Goal: Browse casually

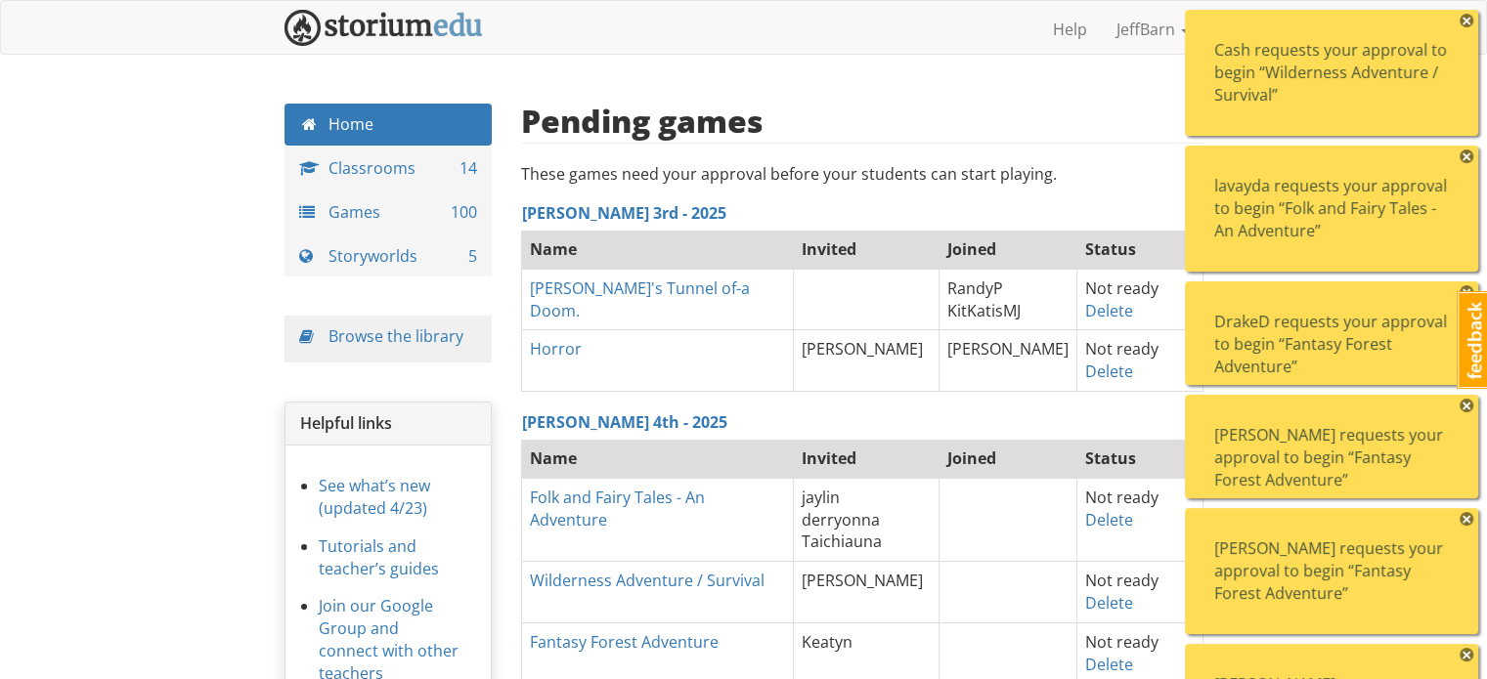
click at [1468, 22] on span "×" at bounding box center [1466, 21] width 14 height 14
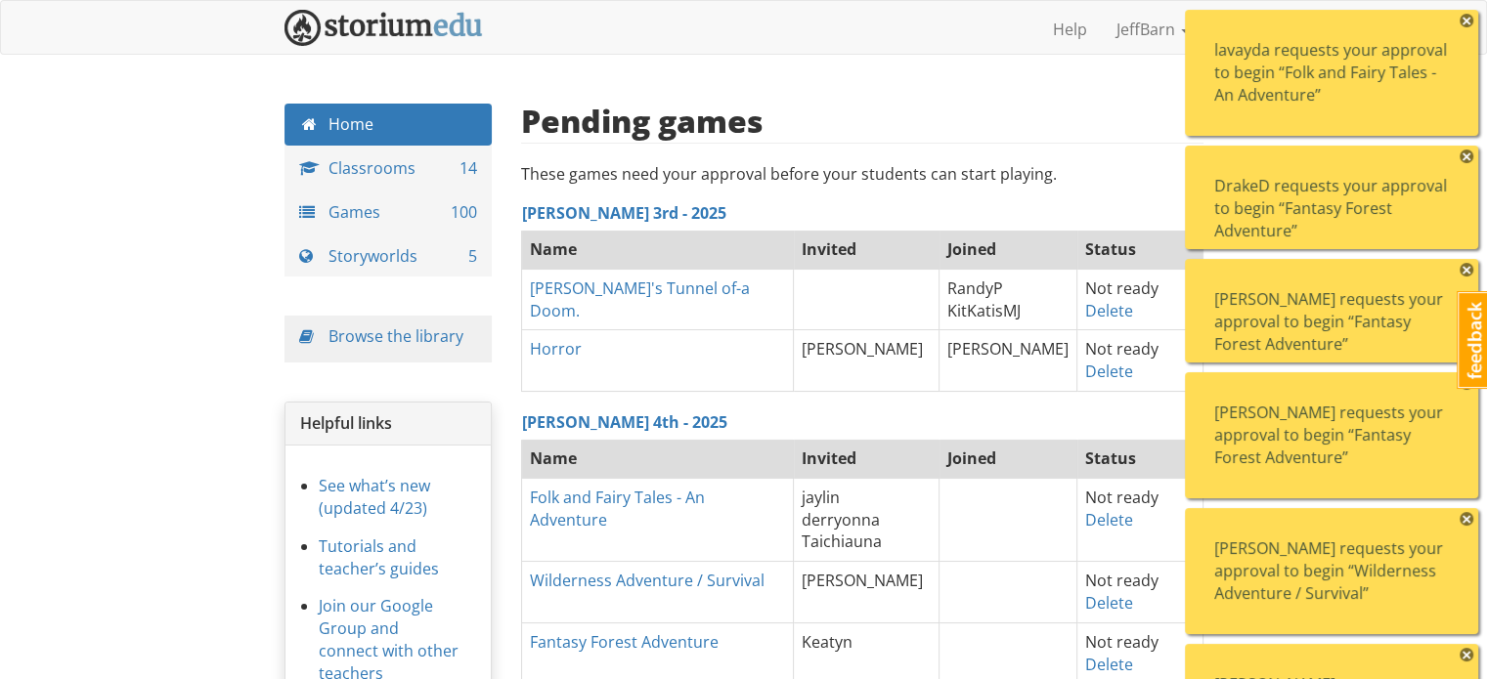
click at [1468, 22] on span "×" at bounding box center [1466, 21] width 14 height 14
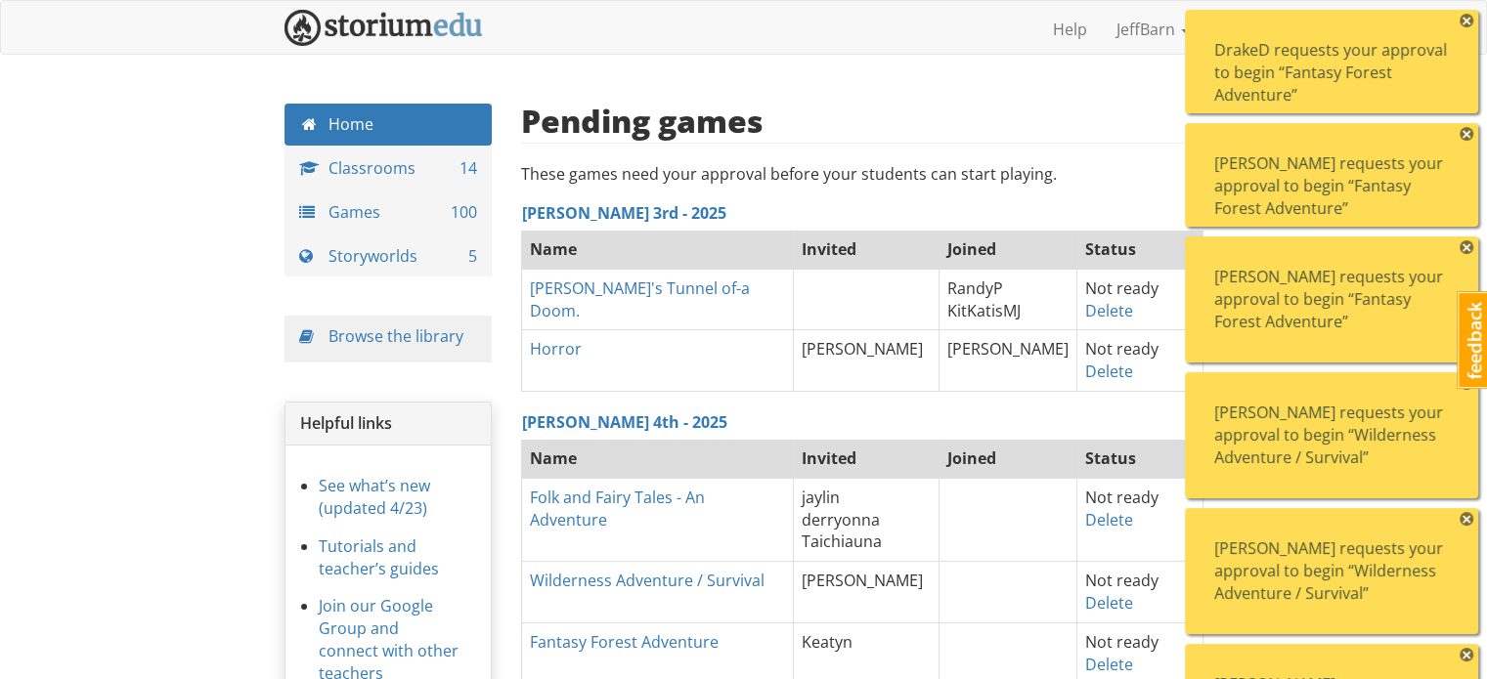
click at [1468, 22] on span "×" at bounding box center [1466, 21] width 14 height 14
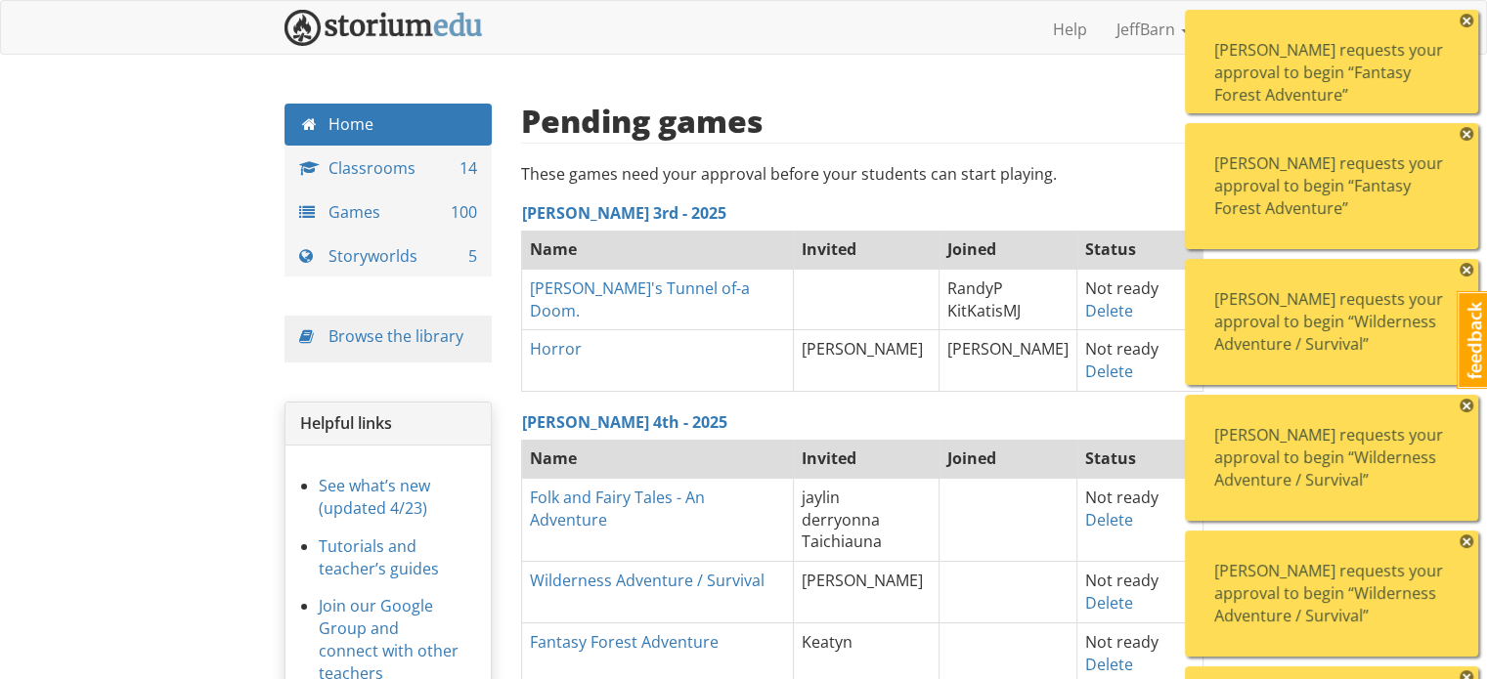
click at [1468, 22] on span "×" at bounding box center [1466, 21] width 14 height 14
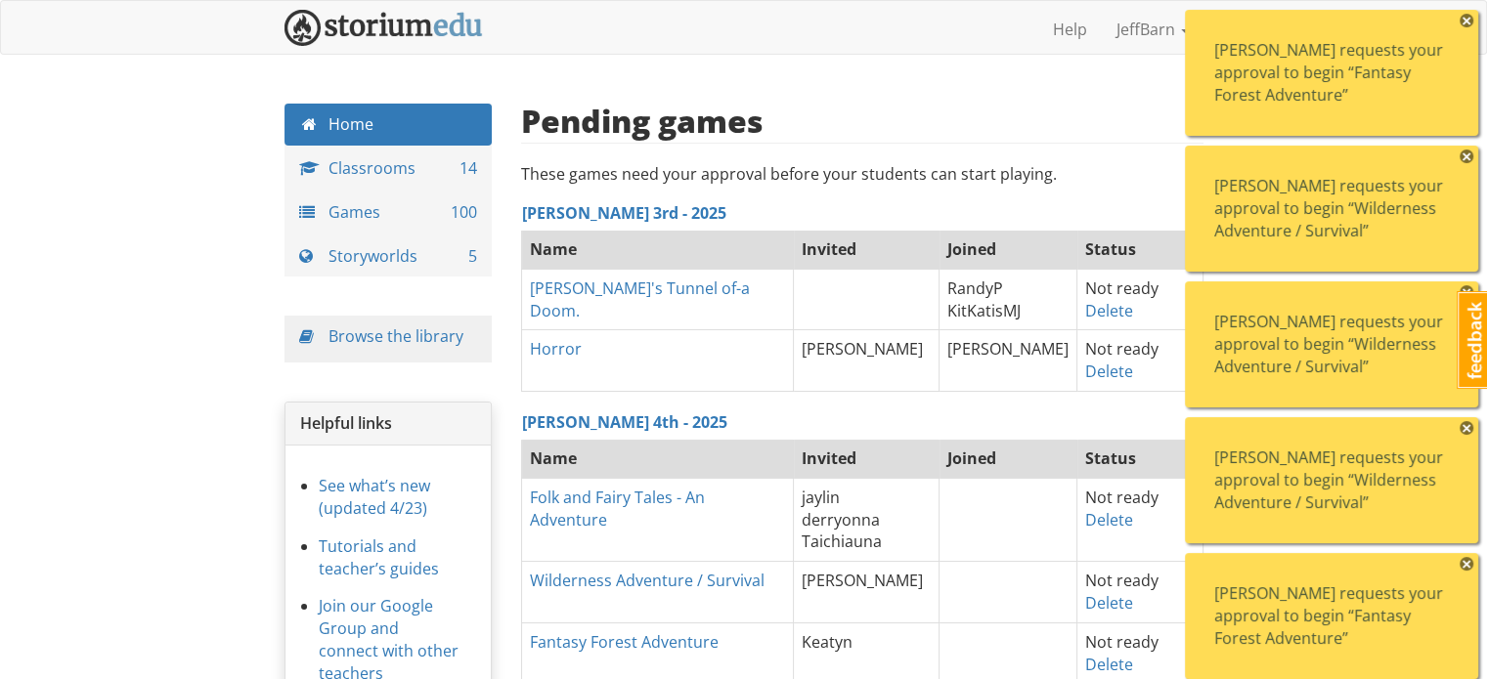
click at [1468, 22] on span "×" at bounding box center [1466, 21] width 14 height 14
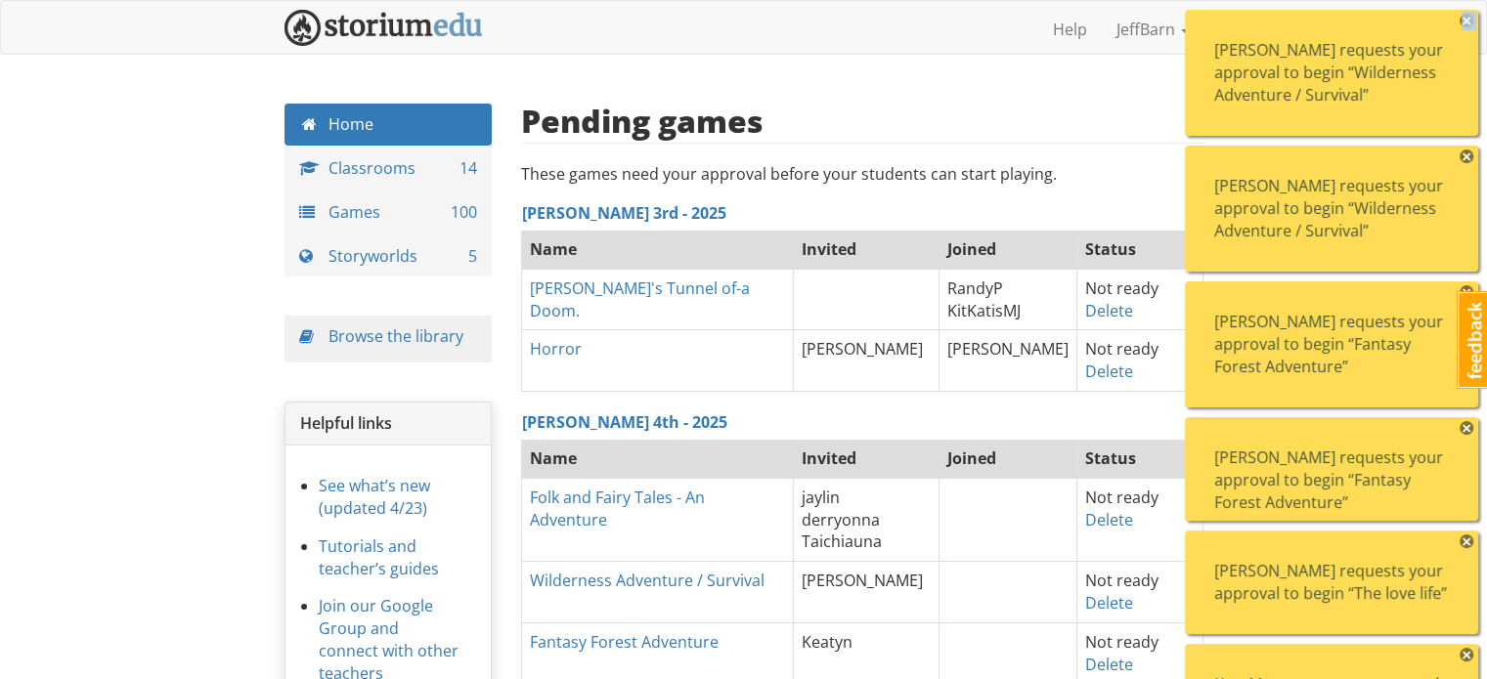
click at [1468, 22] on span "×" at bounding box center [1466, 21] width 14 height 14
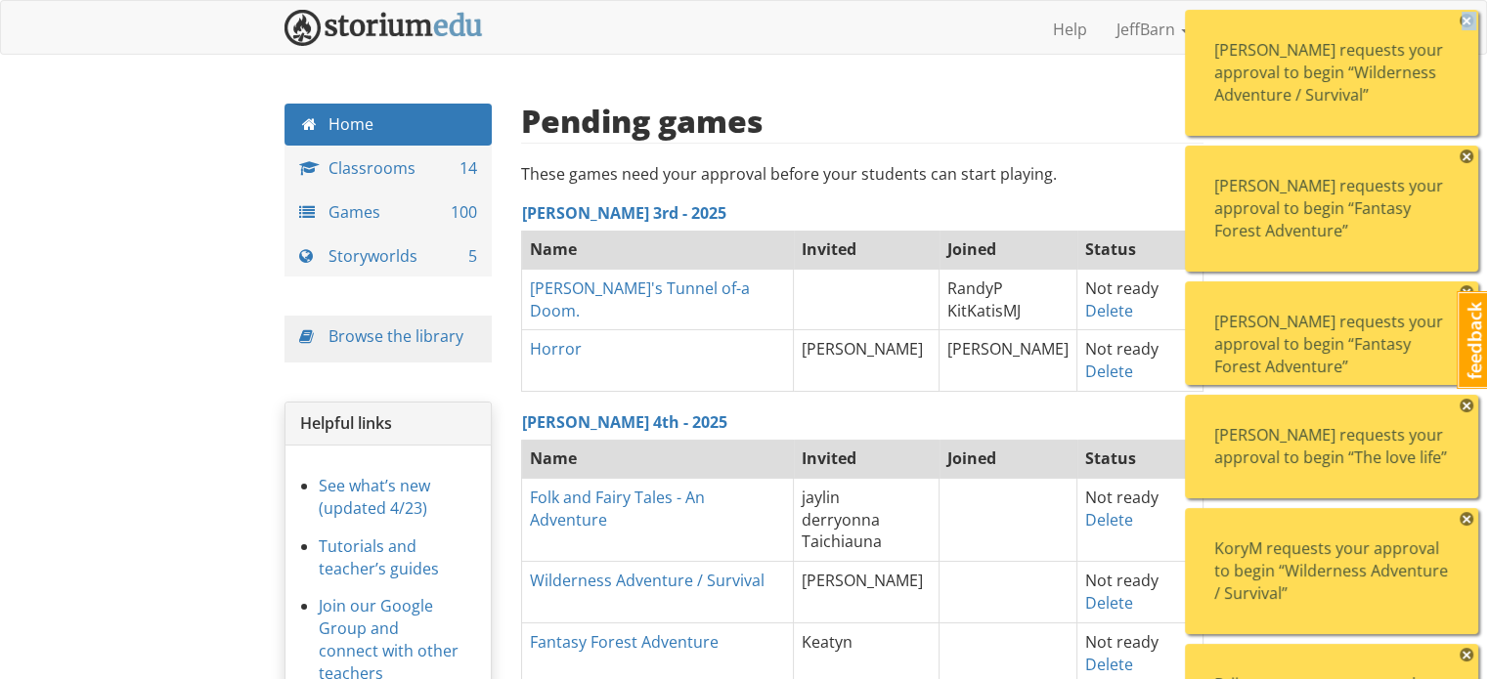
click at [1468, 22] on span "×" at bounding box center [1466, 21] width 14 height 14
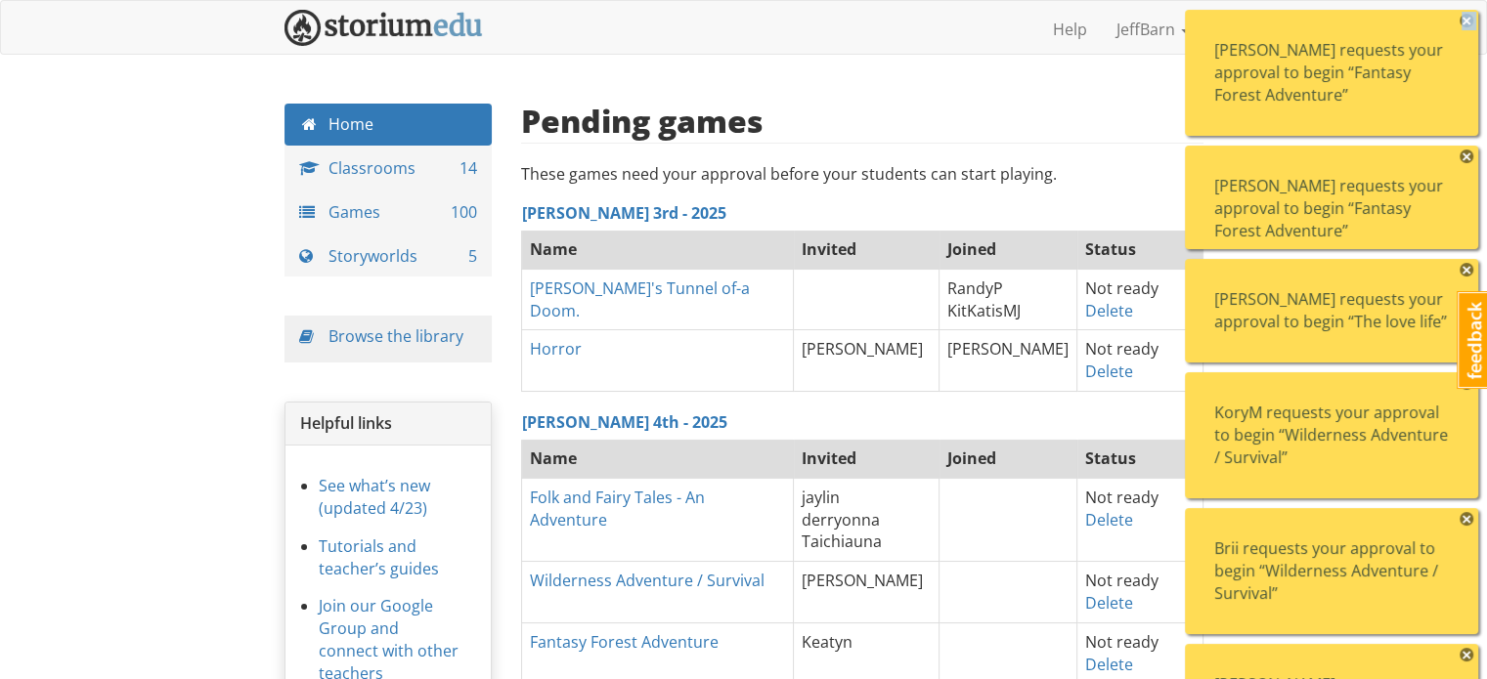
click at [1468, 22] on span "×" at bounding box center [1466, 21] width 14 height 14
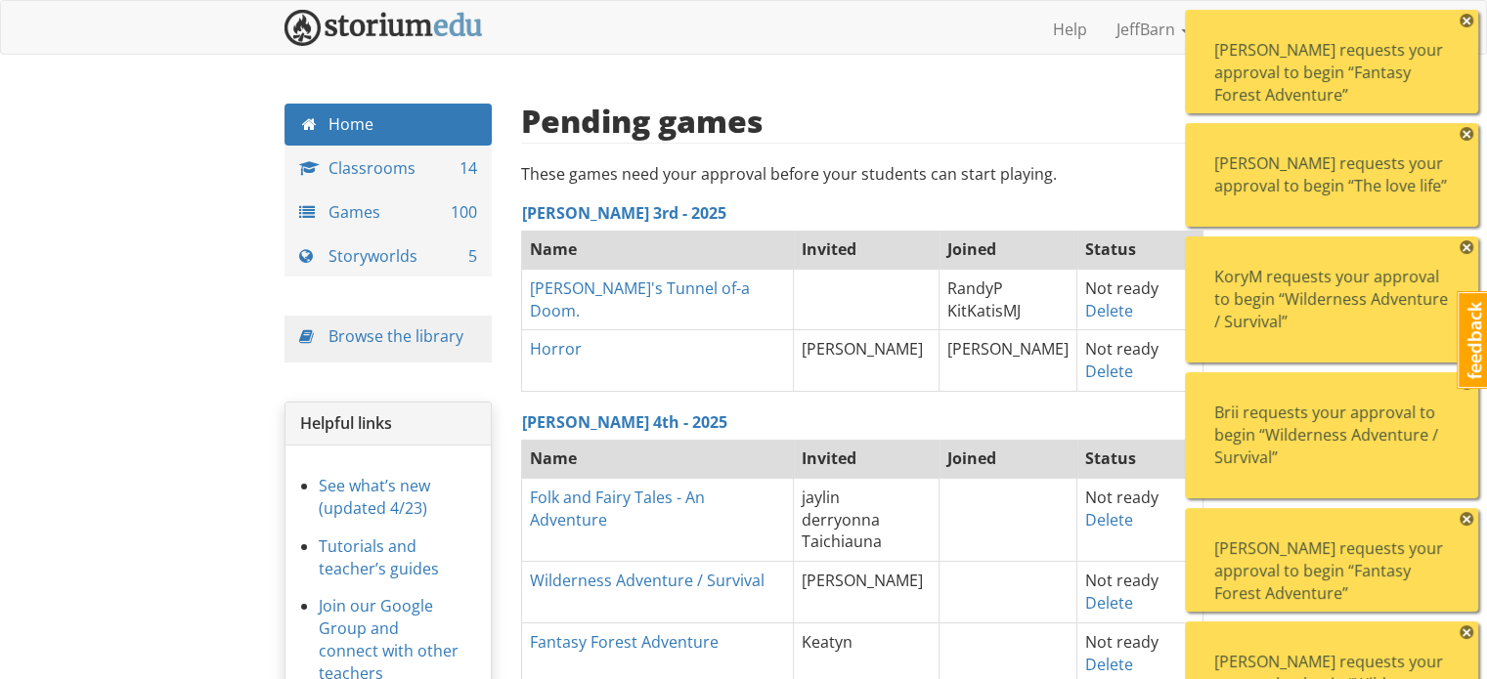
click at [1468, 22] on span "×" at bounding box center [1466, 21] width 14 height 14
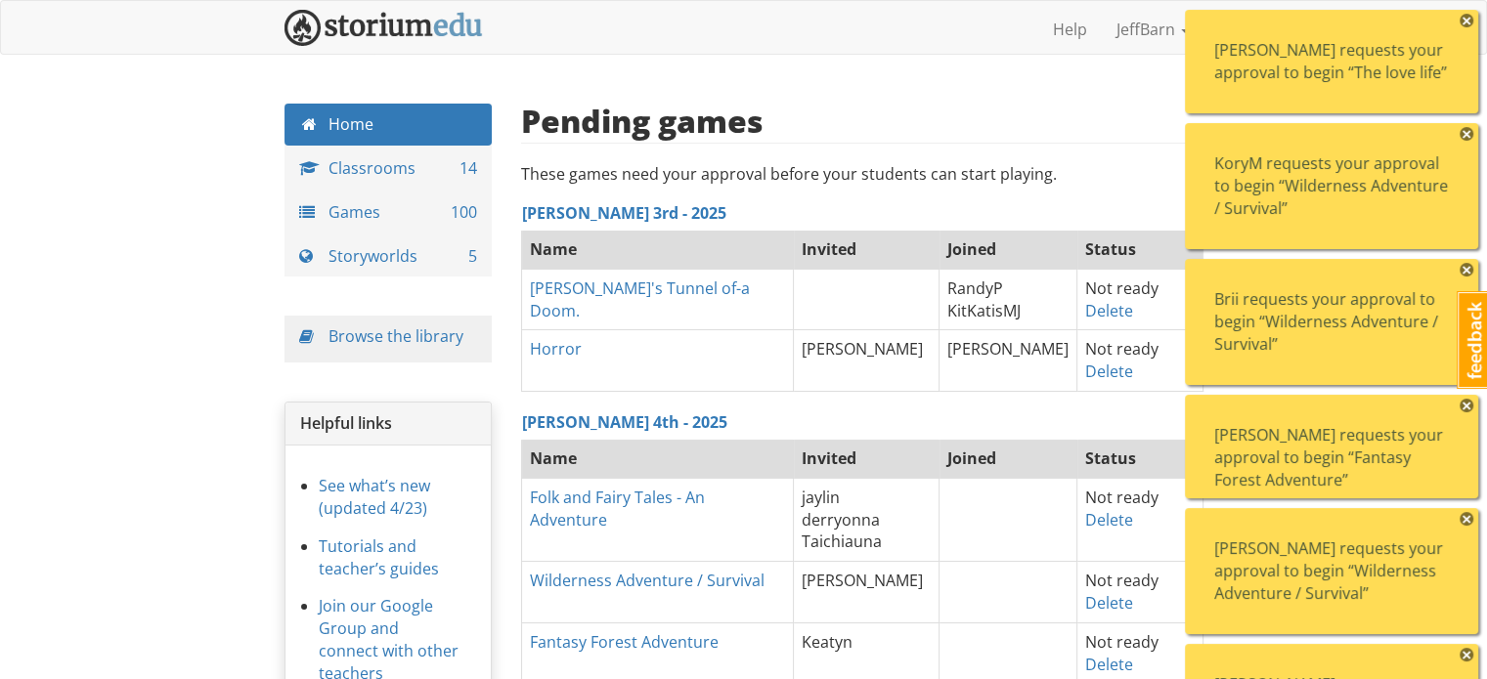
click at [1468, 22] on span "×" at bounding box center [1466, 21] width 14 height 14
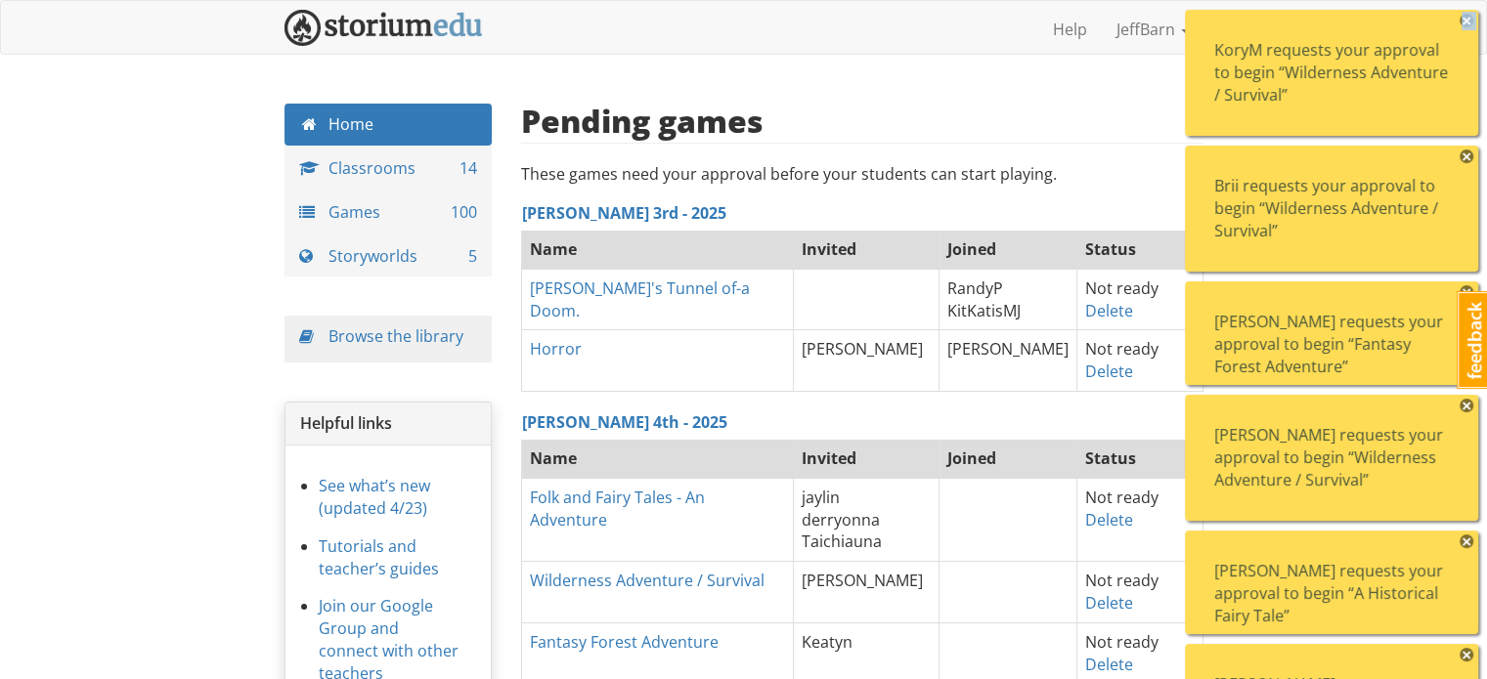
click at [1468, 22] on span "×" at bounding box center [1466, 21] width 14 height 14
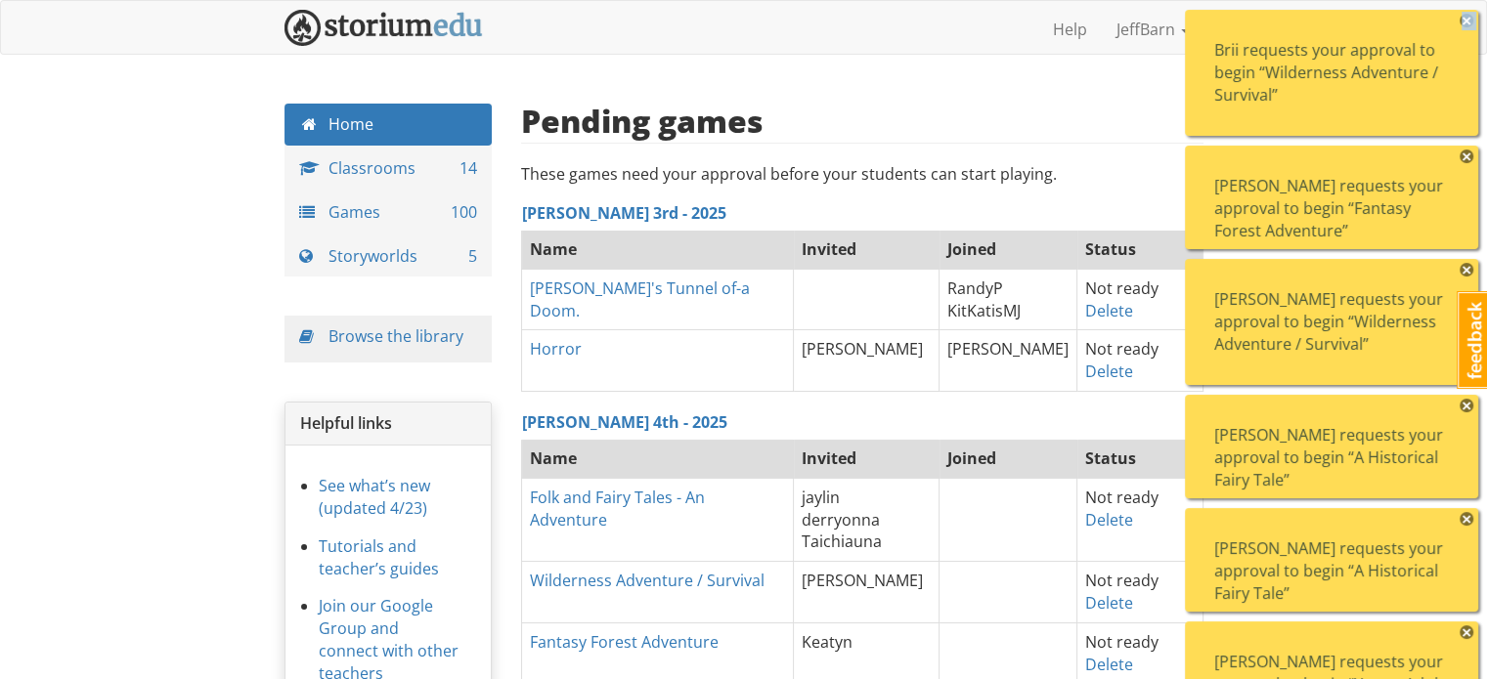
click at [1468, 22] on span "×" at bounding box center [1466, 21] width 14 height 14
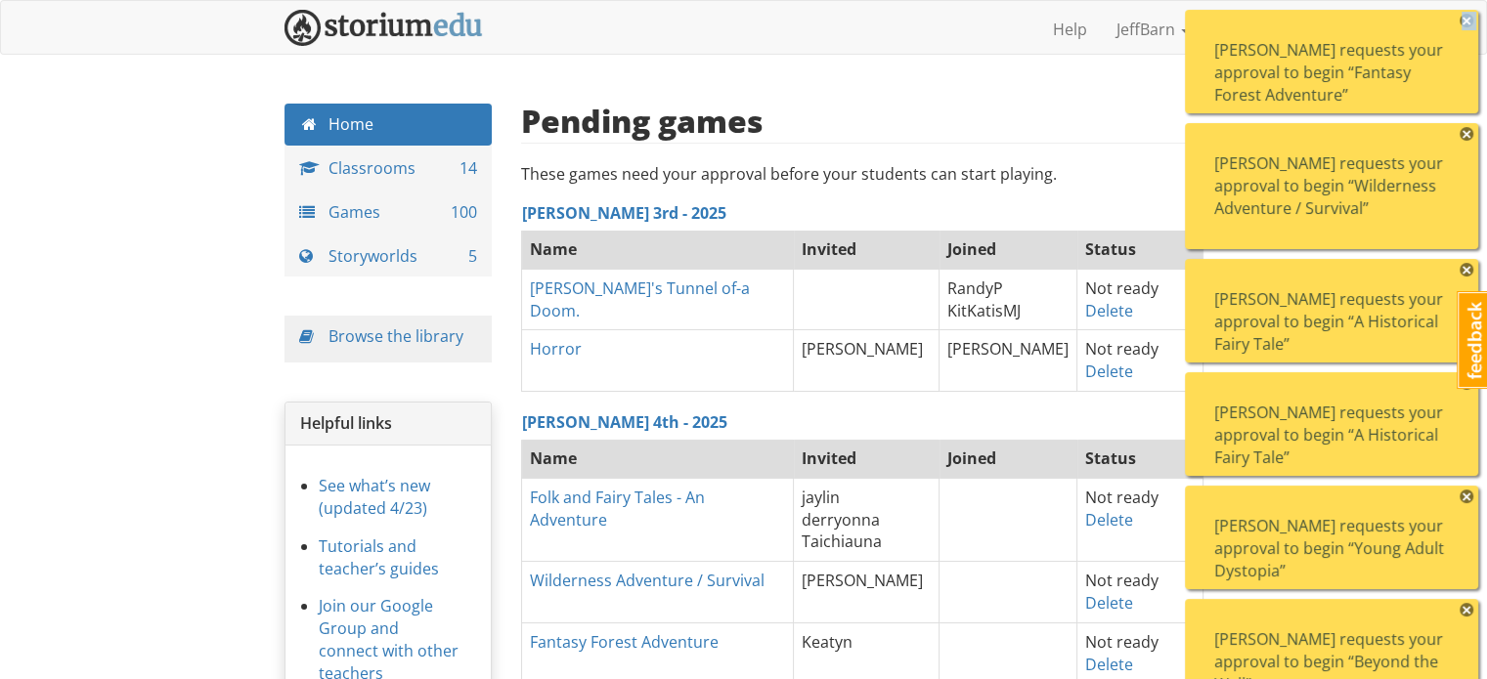
click at [1468, 22] on span "×" at bounding box center [1466, 21] width 14 height 14
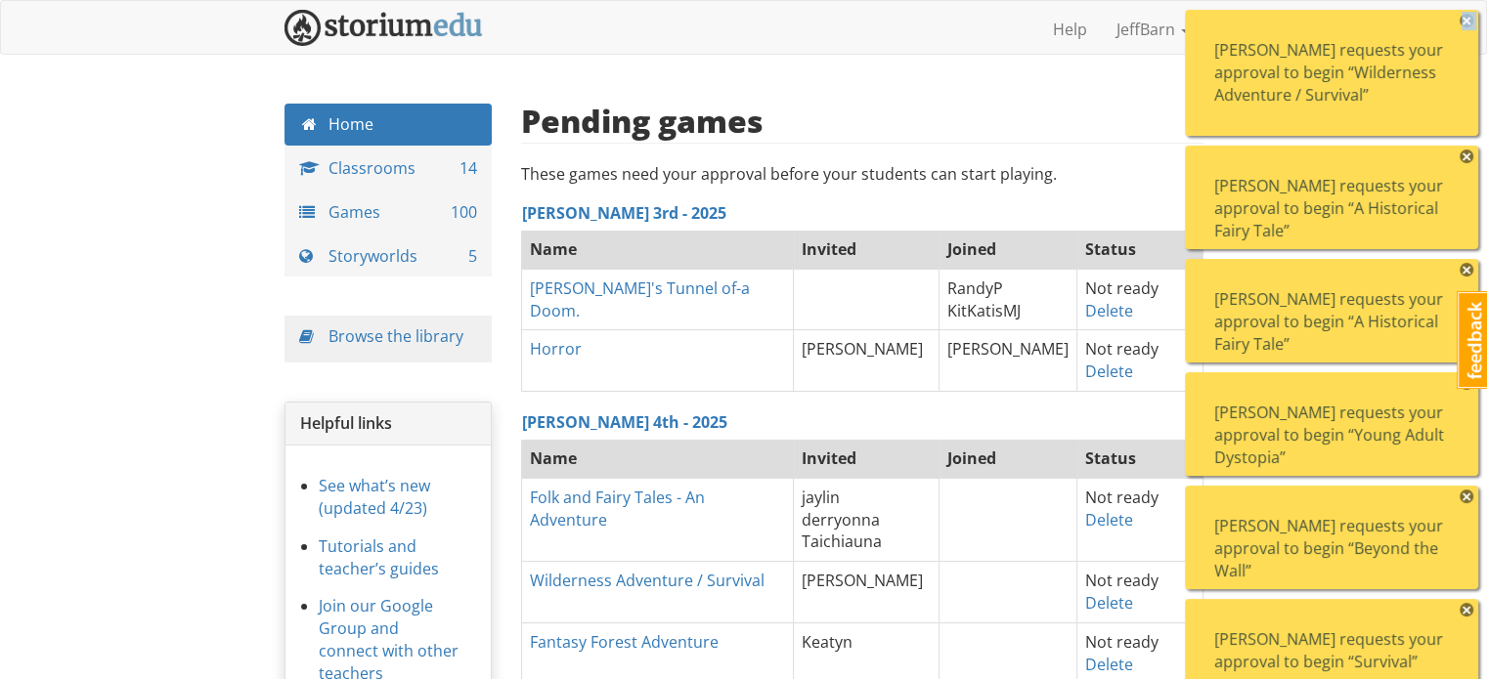
click at [1468, 22] on span "×" at bounding box center [1466, 21] width 14 height 14
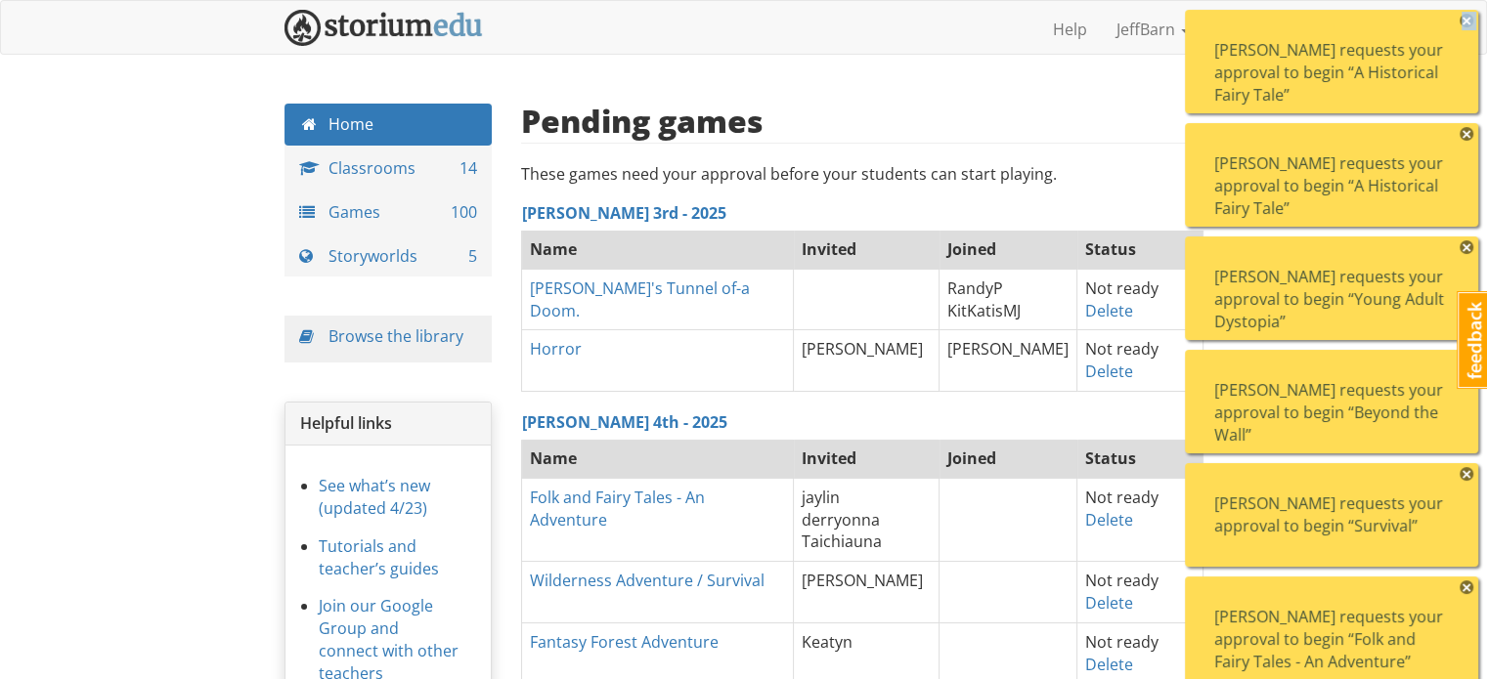
click at [1468, 22] on span "×" at bounding box center [1466, 21] width 14 height 14
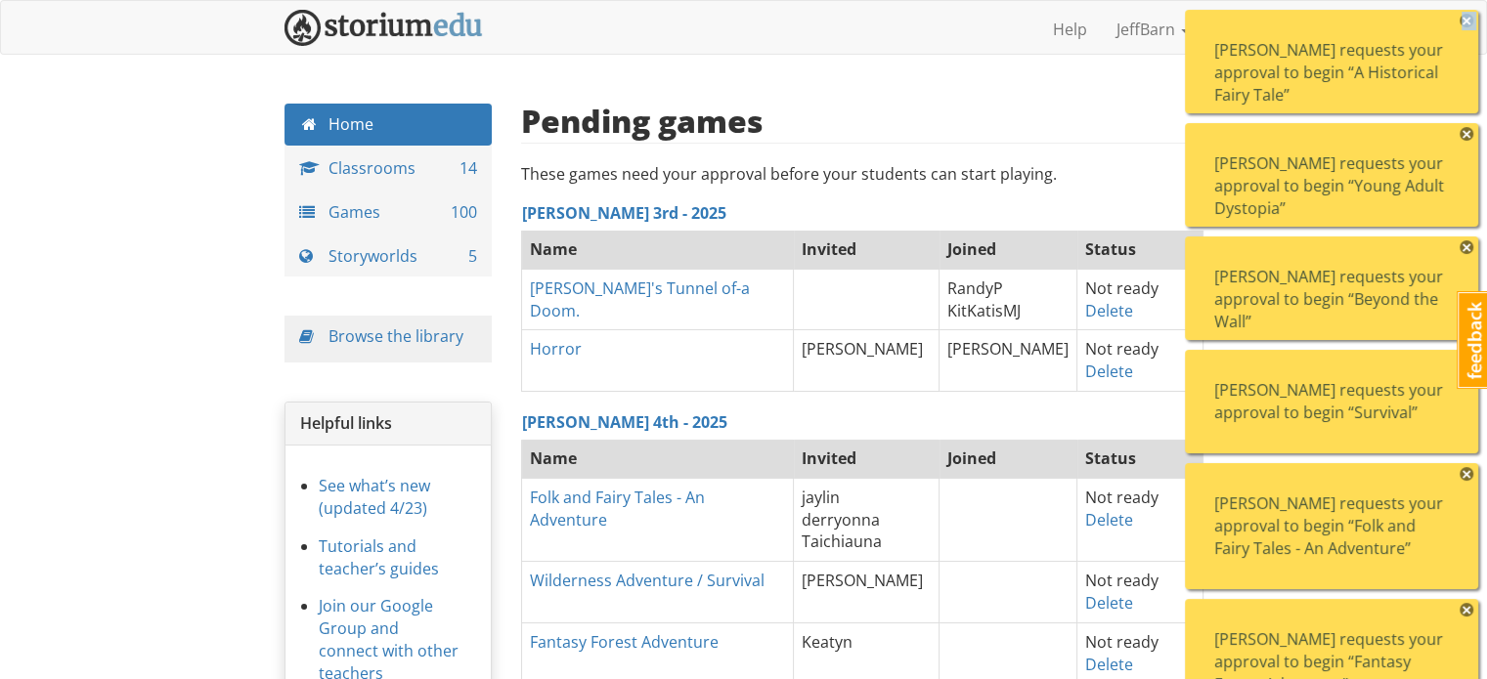
click at [1468, 22] on span "×" at bounding box center [1466, 21] width 14 height 14
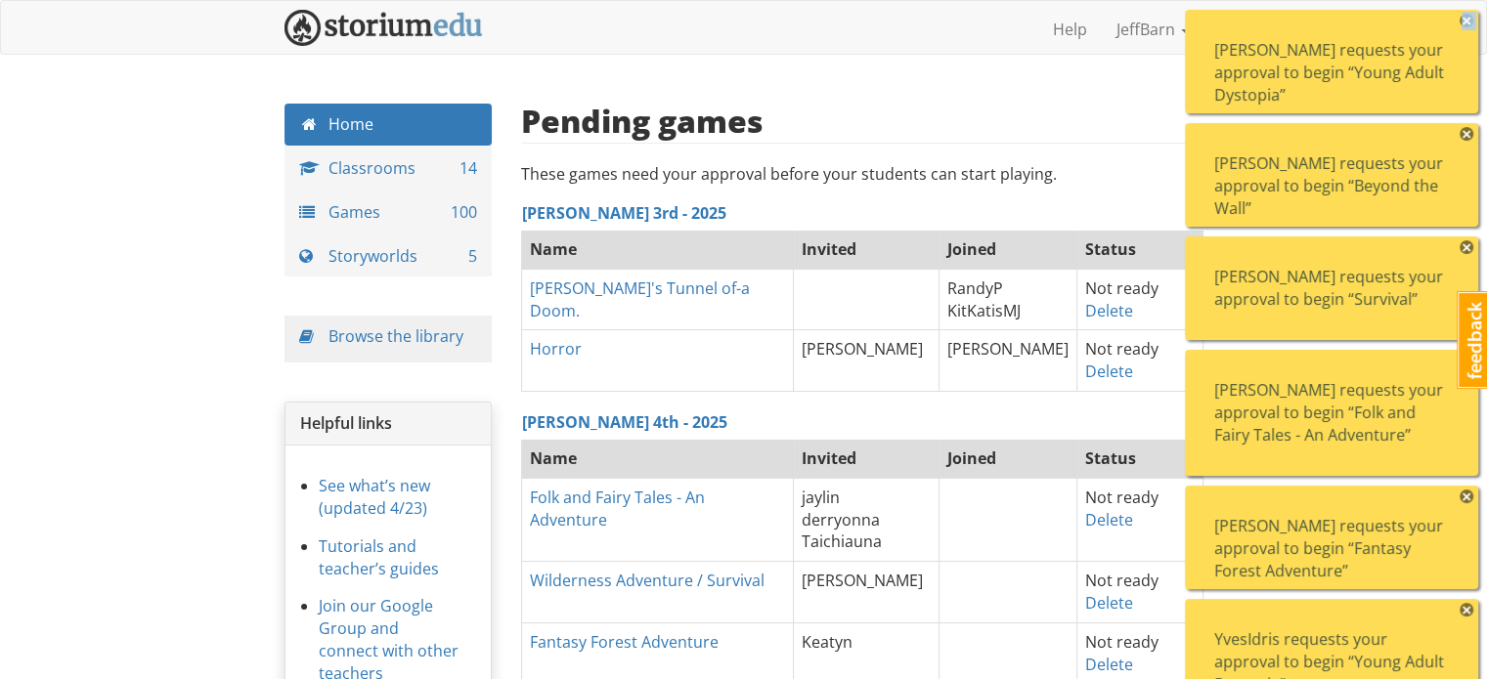
click at [1468, 22] on span "×" at bounding box center [1466, 21] width 14 height 14
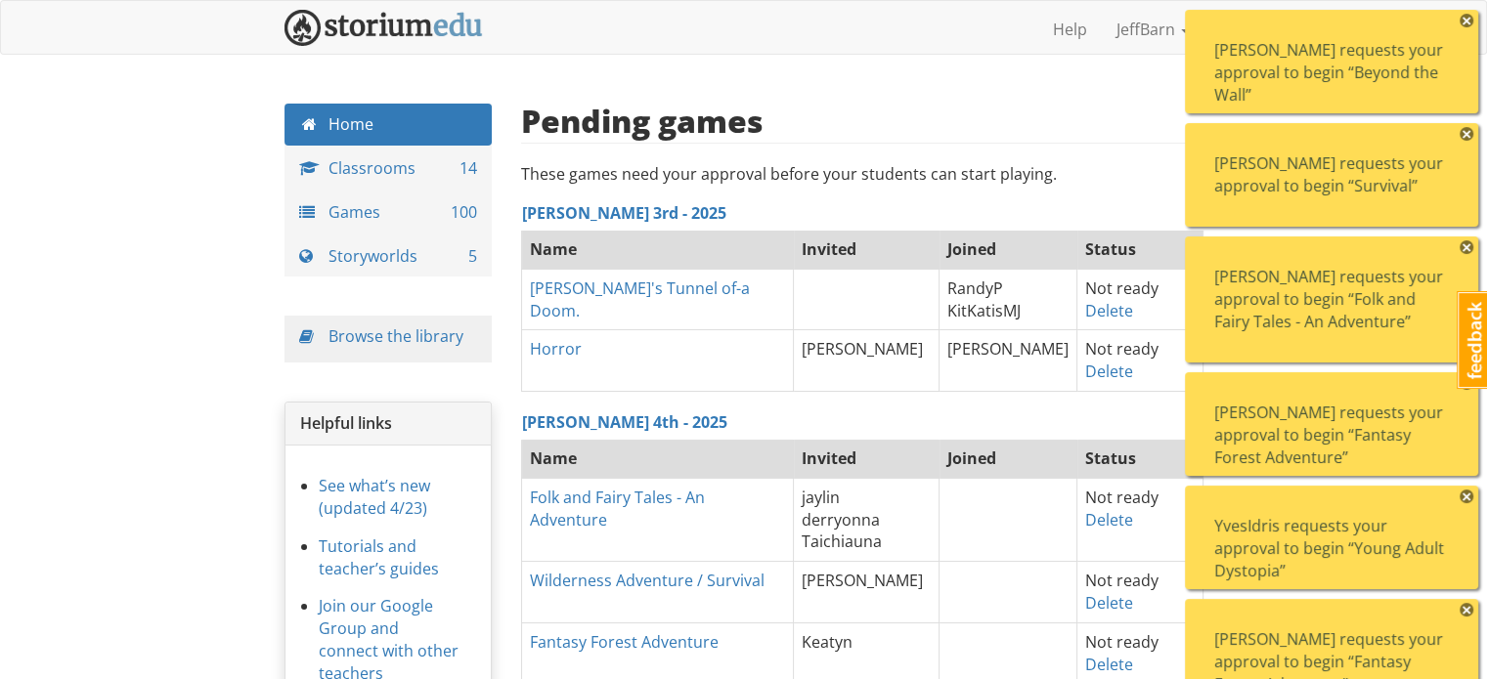
click at [1468, 18] on span "×" at bounding box center [1466, 11] width 14 height 14
click at [1468, 22] on span "×" at bounding box center [1466, 21] width 14 height 14
